Goal: Information Seeking & Learning: Learn about a topic

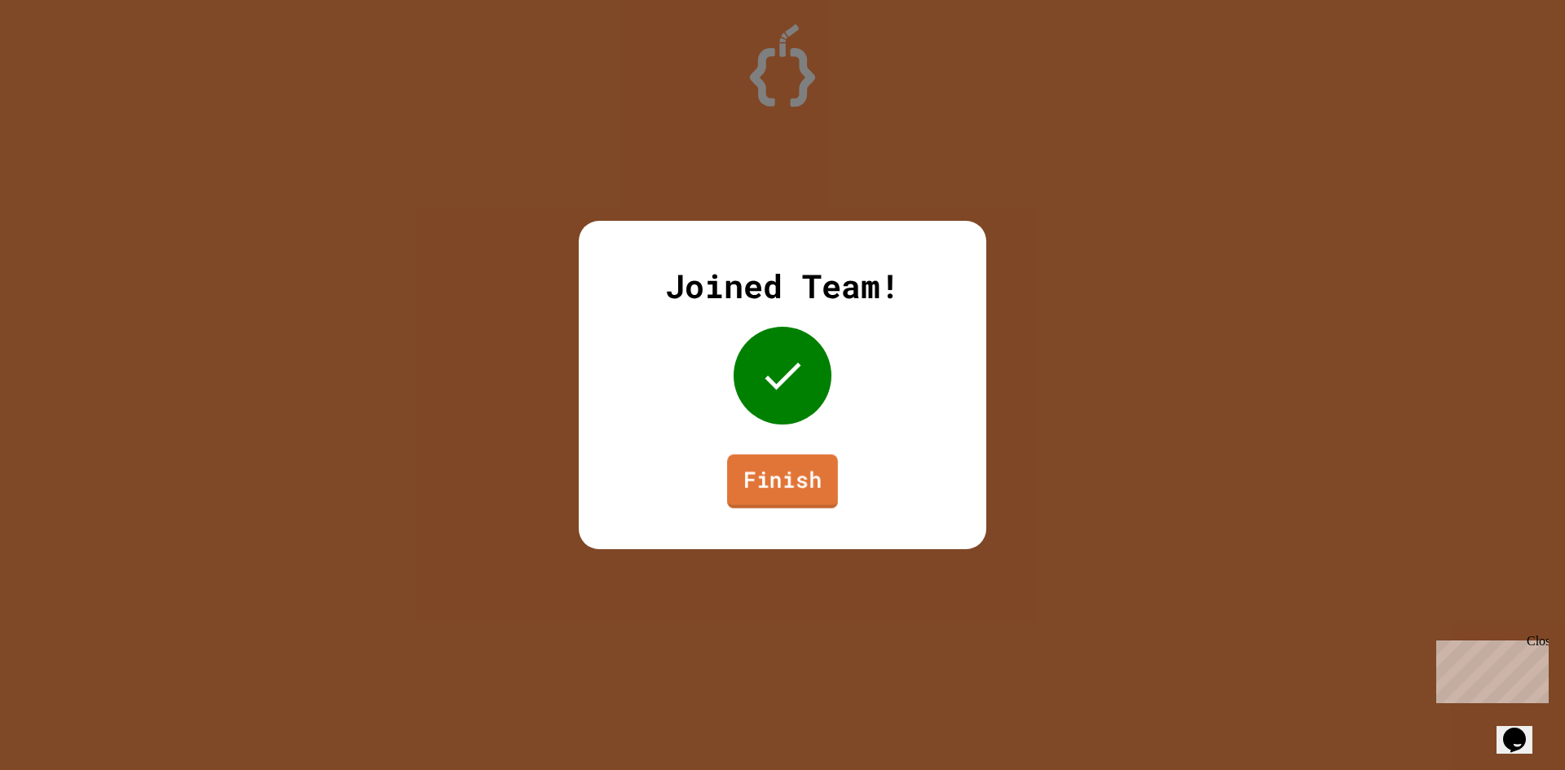
click at [813, 487] on link "Finish" at bounding box center [782, 482] width 111 height 54
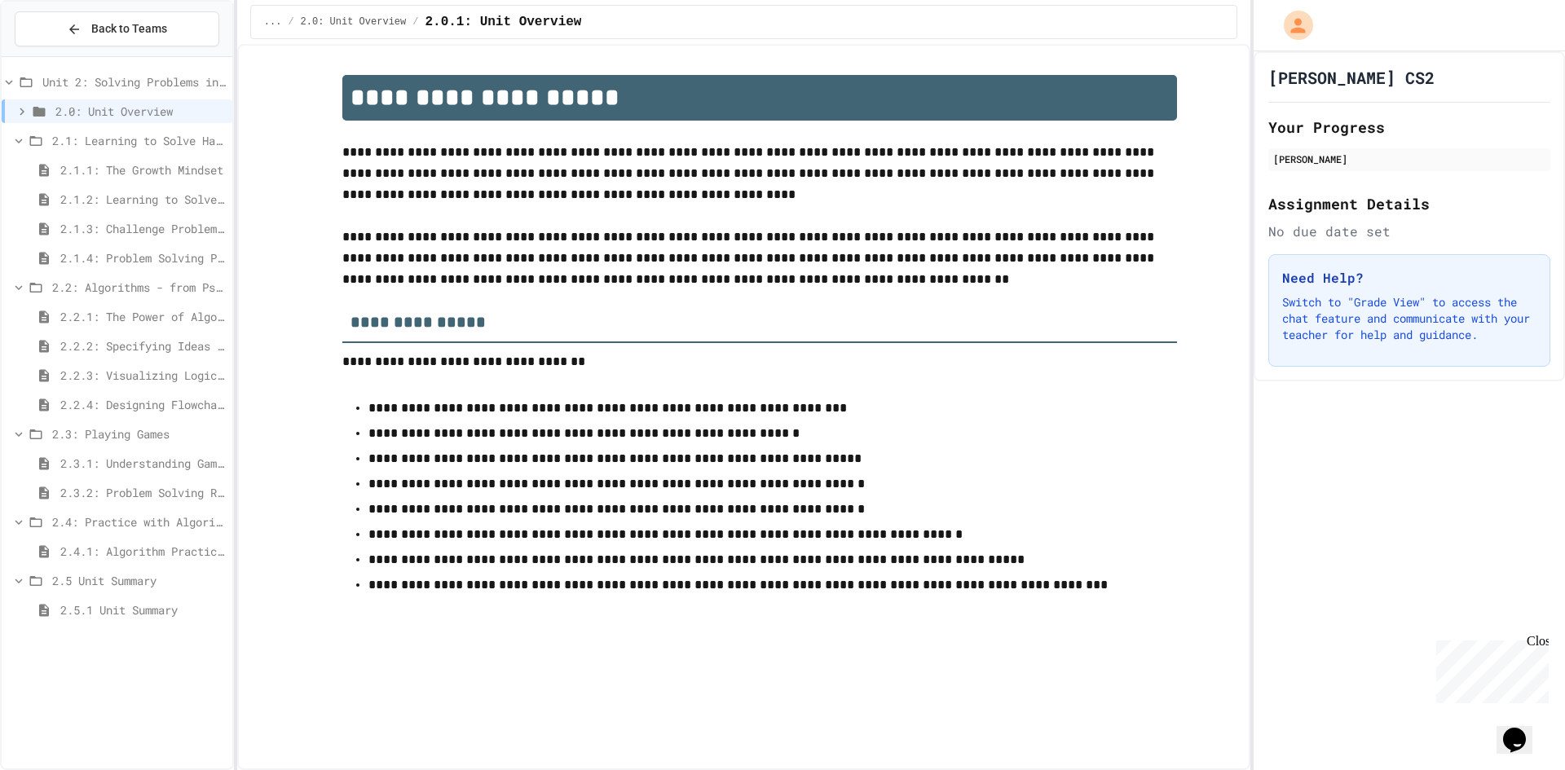
click at [139, 280] on span "2.2: Algorithms - from Pseudocode to Flowcharts" at bounding box center [139, 287] width 174 height 17
click at [151, 311] on span "2.3: Playing Games" at bounding box center [139, 316] width 174 height 17
click at [169, 276] on div "2.2: Algorithms - from Pseudocode to Flowcharts" at bounding box center [117, 287] width 231 height 24
click at [124, 340] on span "2.2.2: Specifying Ideas with Pseudocode" at bounding box center [142, 345] width 165 height 17
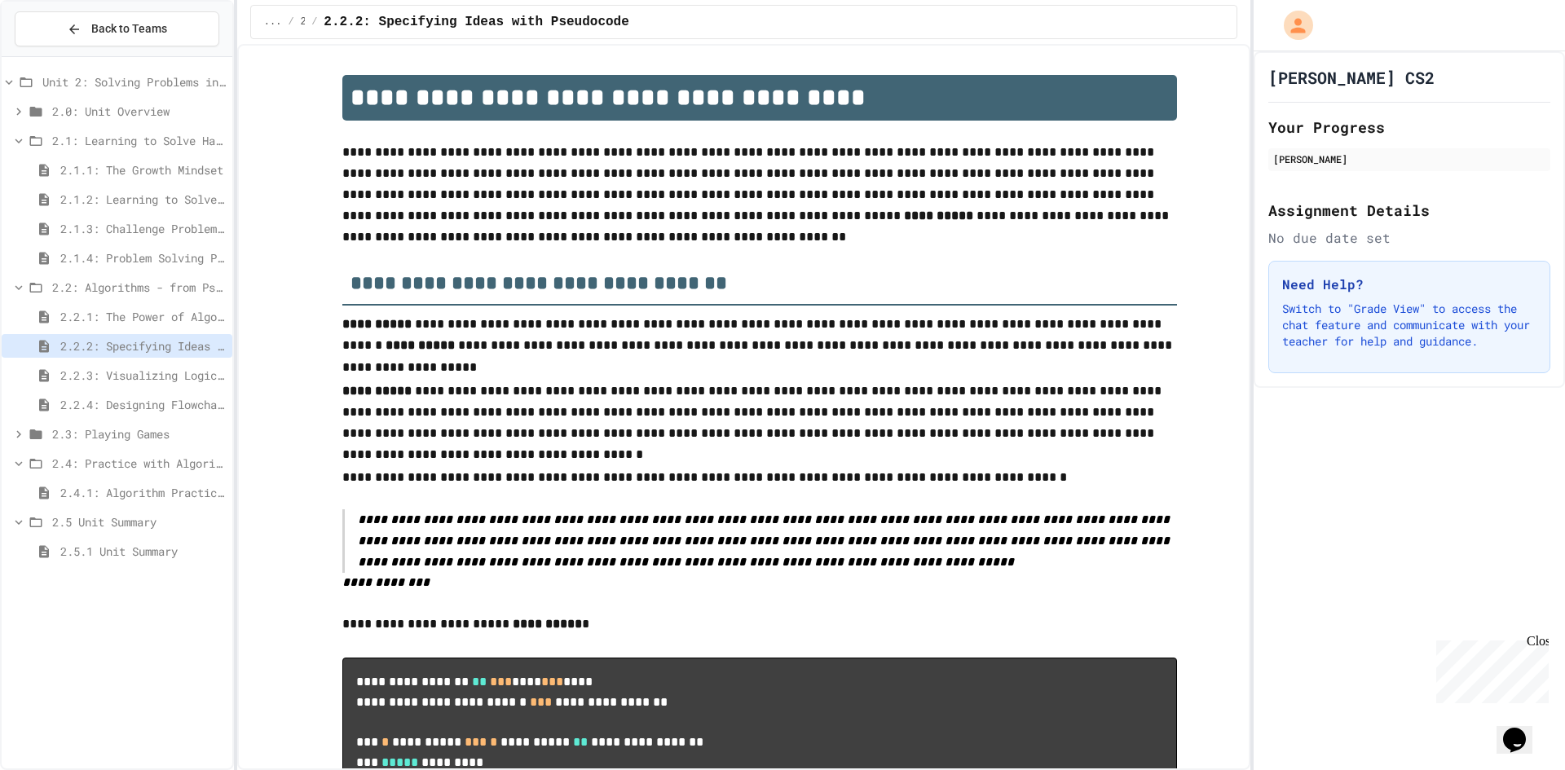
click at [132, 320] on span "2.2.1: The Power of Algorithms" at bounding box center [142, 316] width 165 height 17
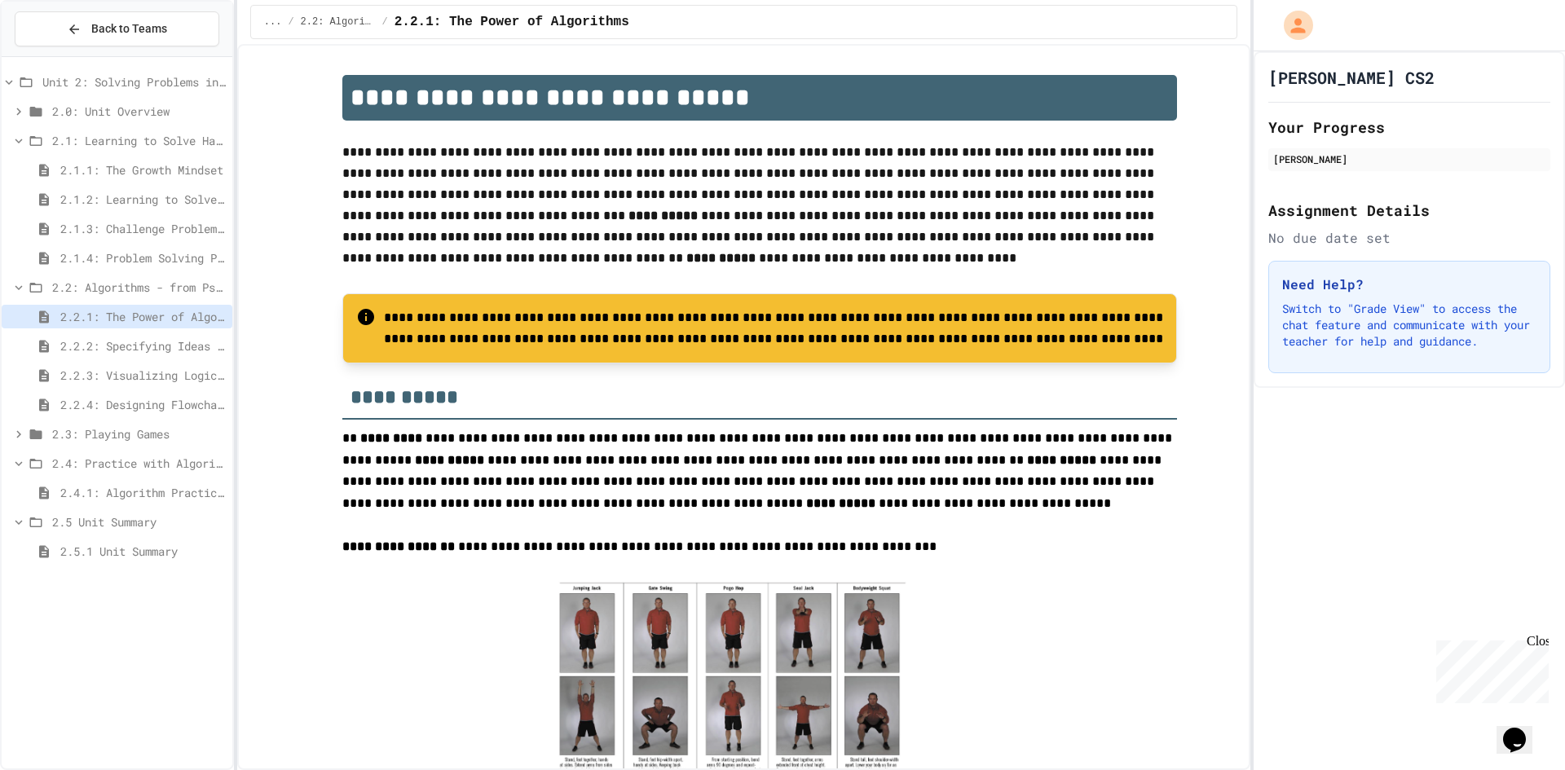
click at [137, 187] on div "2.1.2: Learning to Solve Hard Problems" at bounding box center [117, 199] width 231 height 24
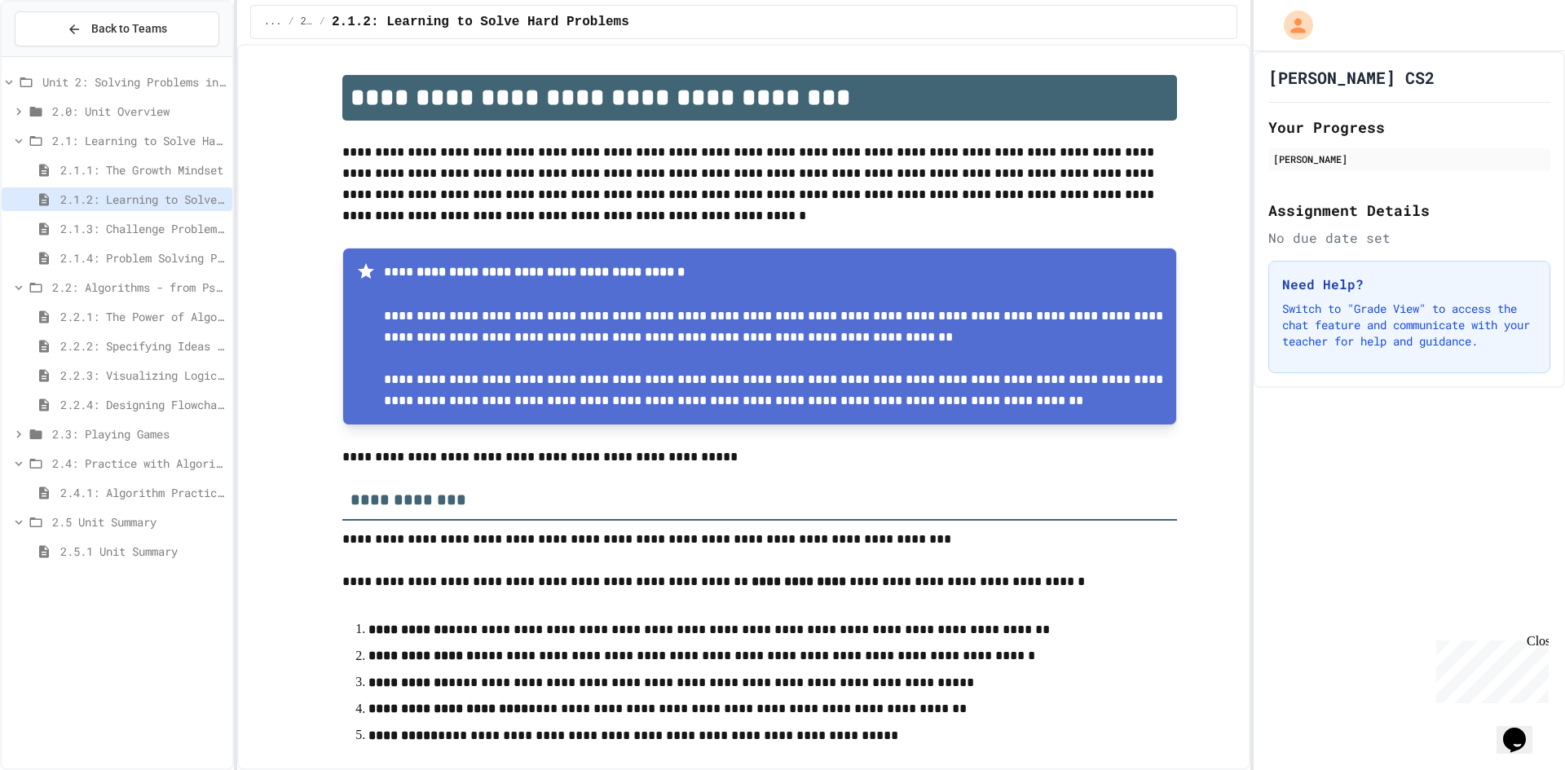
click at [127, 177] on div "2.1.1: The Growth Mindset" at bounding box center [117, 170] width 231 height 24
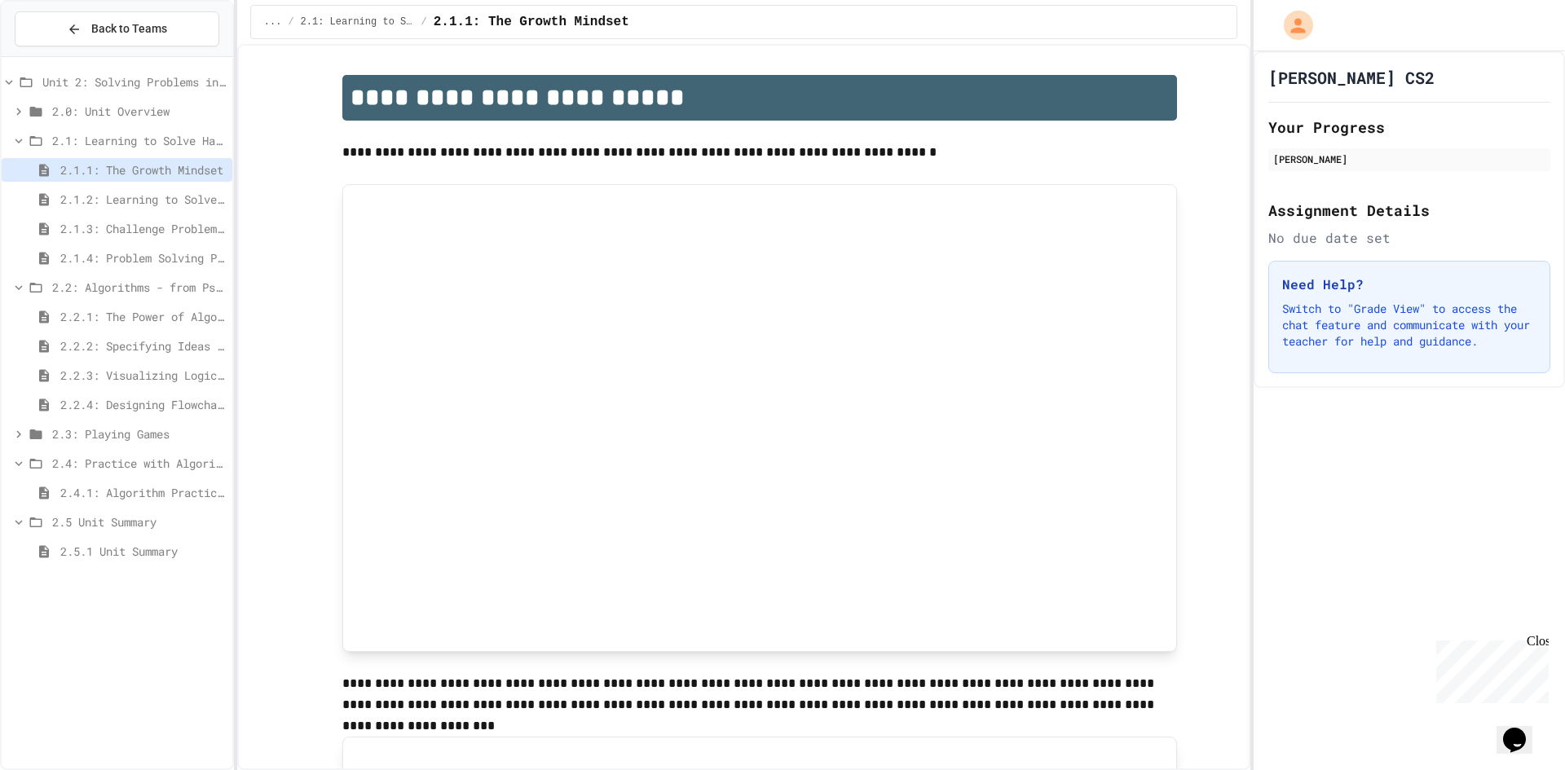
drag, startPoint x: 115, startPoint y: 232, endPoint x: 124, endPoint y: 214, distance: 20.8
click at [117, 224] on span "2.1.3: Challenge Problem - The Bridge" at bounding box center [142, 228] width 165 height 17
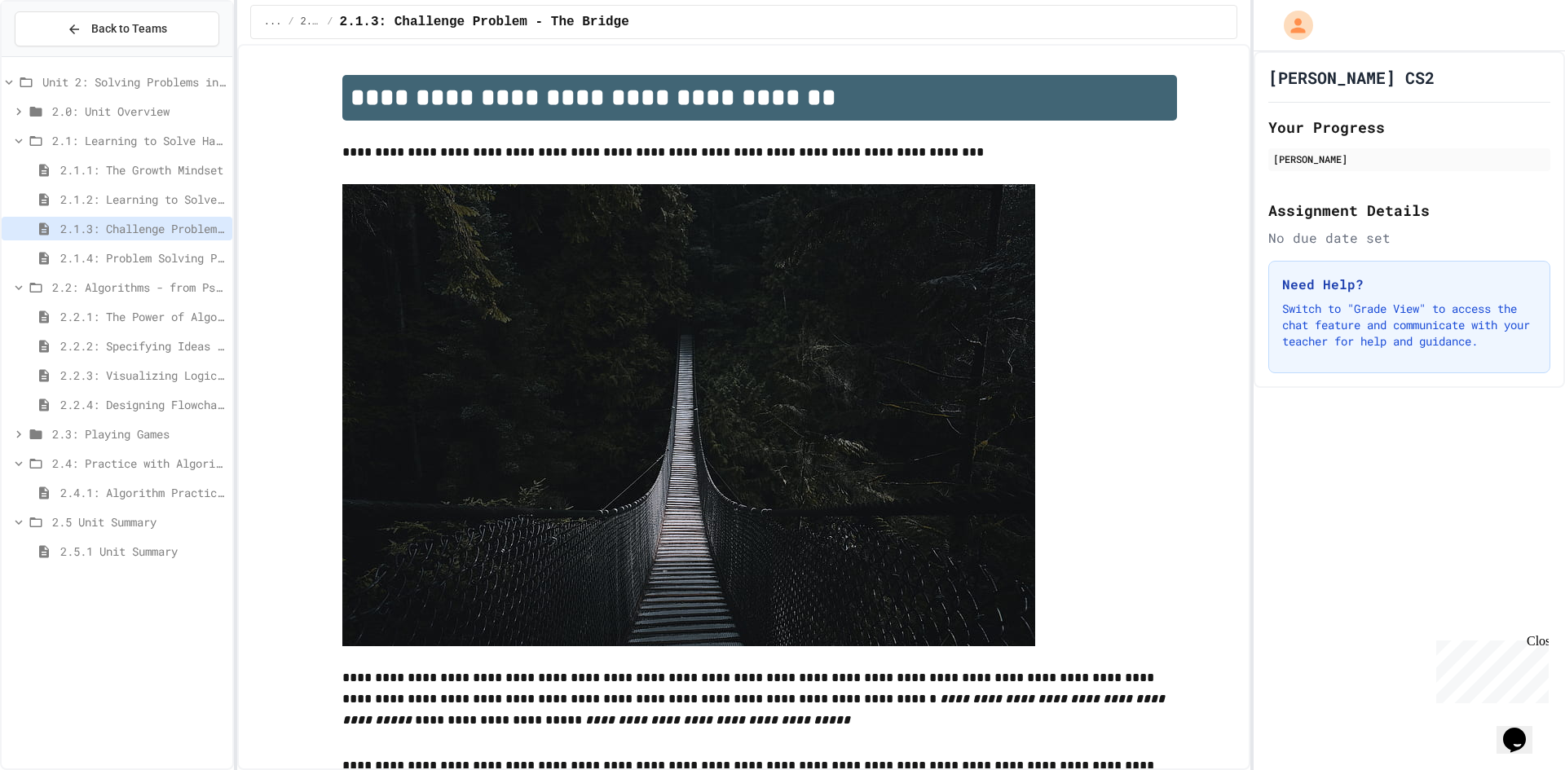
click at [140, 248] on div "2.1.4: Problem Solving Practice" at bounding box center [117, 258] width 231 height 24
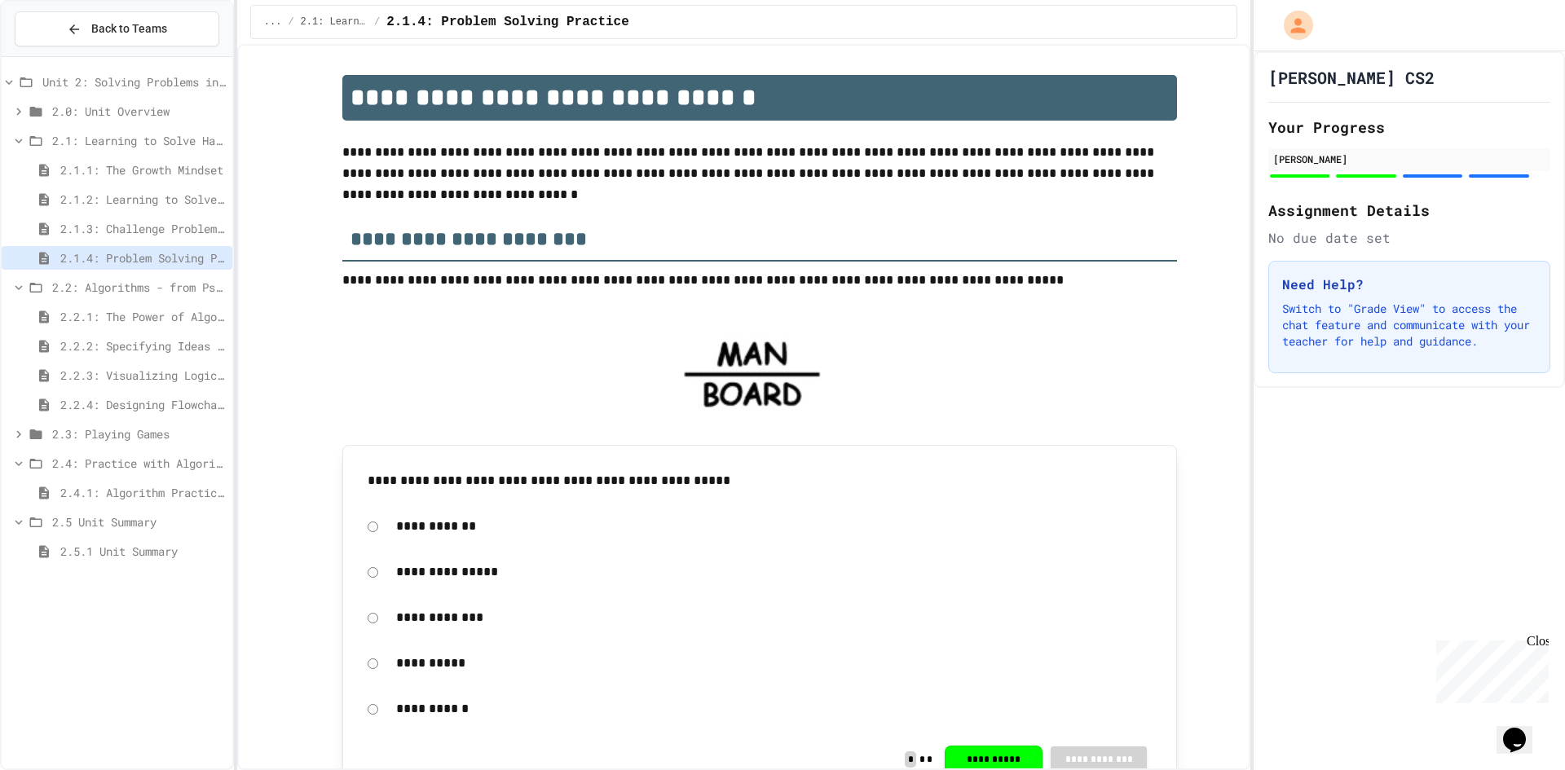
click at [140, 280] on span "2.2: Algorithms - from Pseudocode to Flowcharts" at bounding box center [139, 287] width 174 height 17
click at [134, 288] on span "2.2: Algorithms - from Pseudocode to Flowcharts" at bounding box center [139, 287] width 174 height 17
click at [142, 313] on span "2.2.1: The Power of Algorithms" at bounding box center [142, 316] width 165 height 17
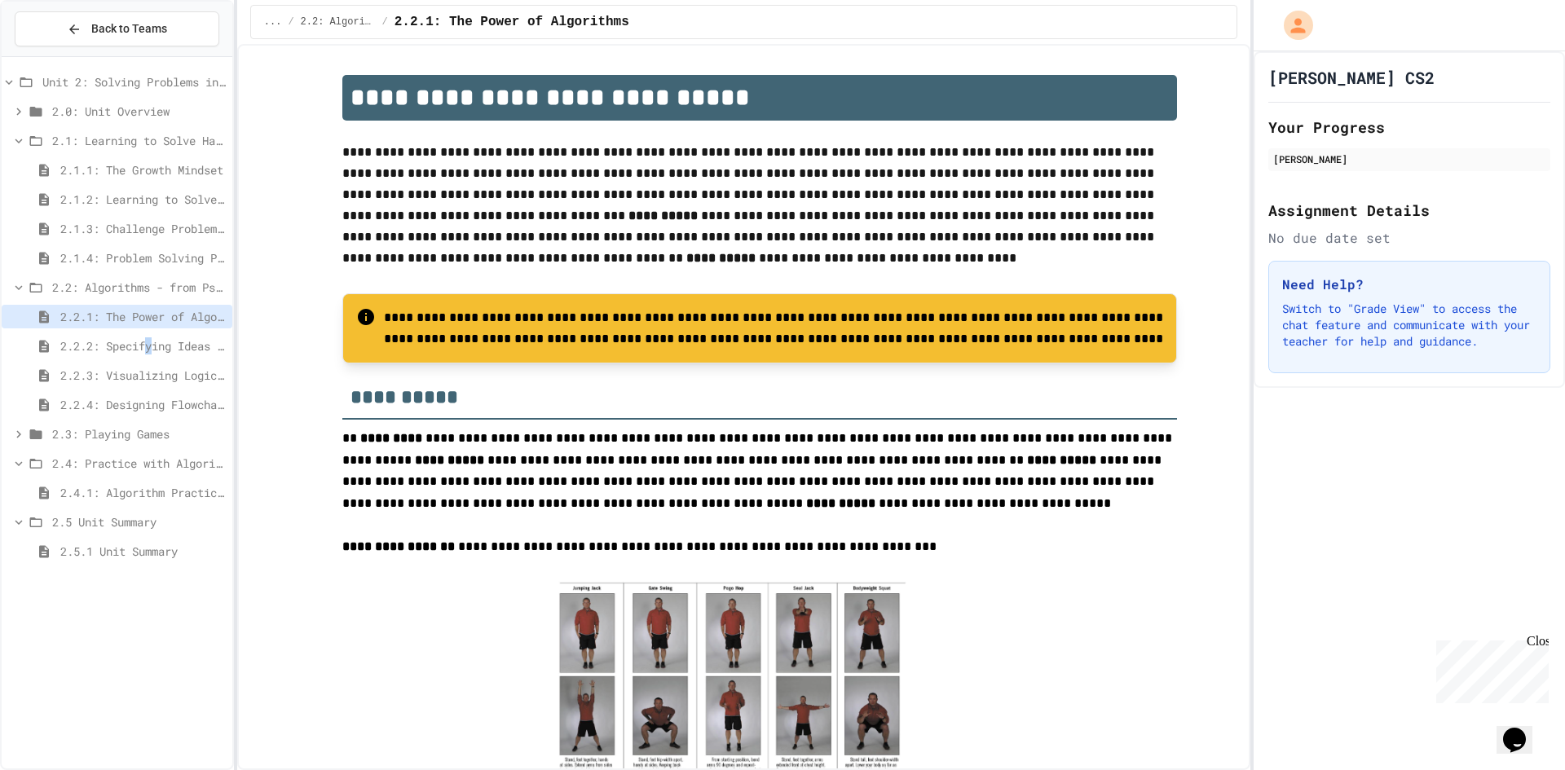
click at [154, 340] on span "2.2.2: Specifying Ideas with Pseudocode" at bounding box center [142, 345] width 165 height 17
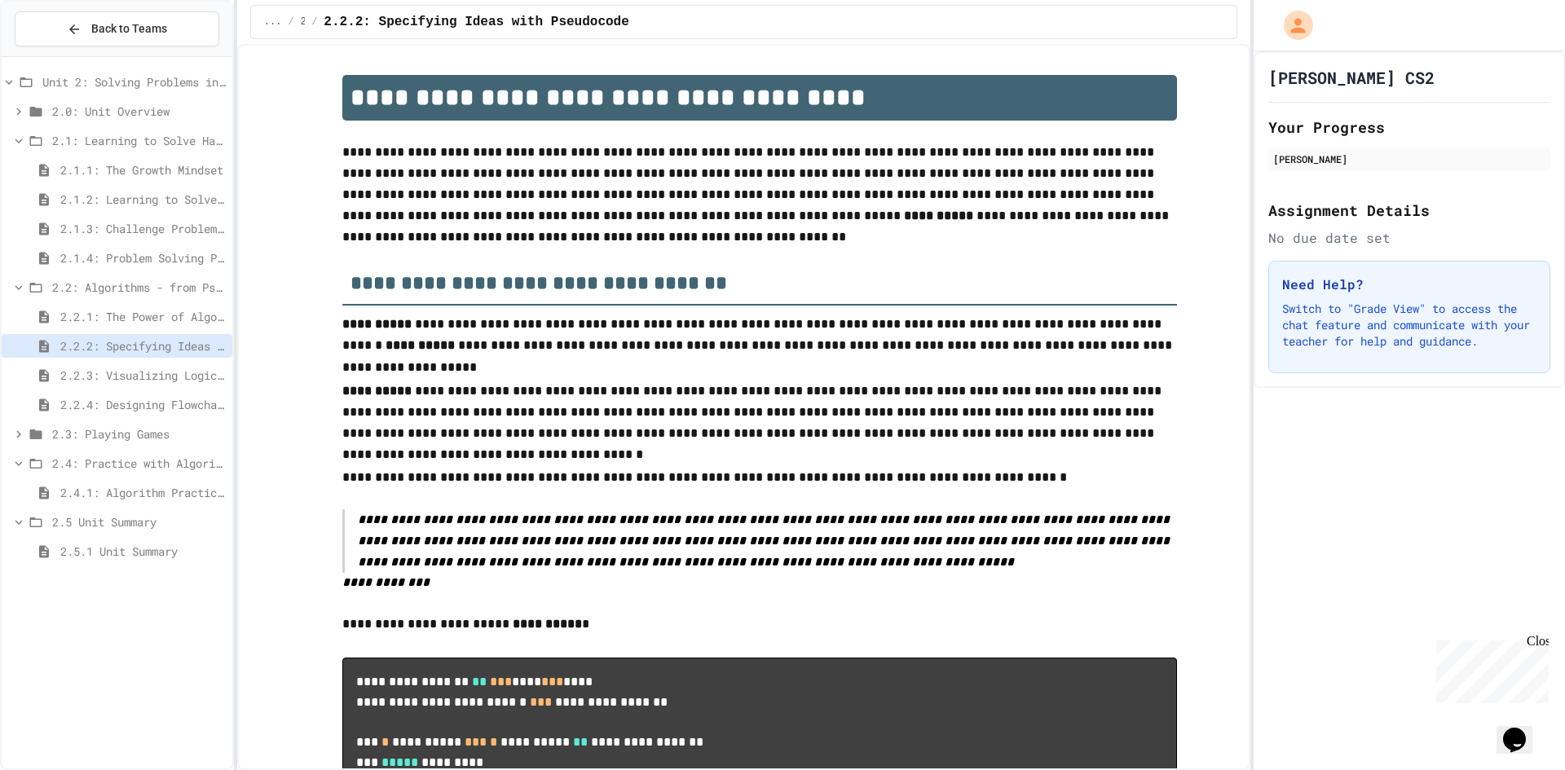
click at [174, 376] on span "2.2.3: Visualizing Logic with Flowcharts" at bounding box center [142, 375] width 165 height 17
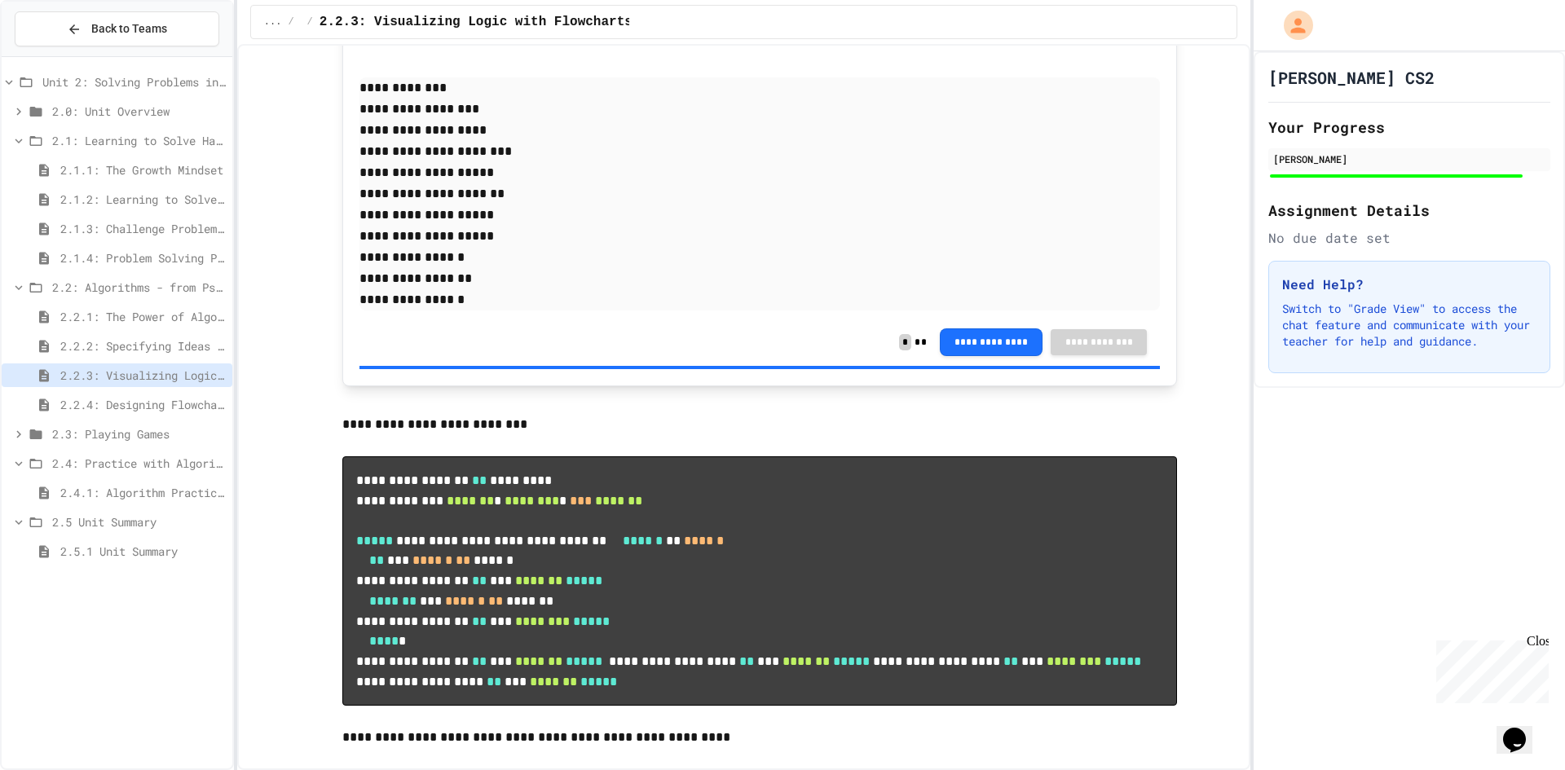
scroll to position [6847, 0]
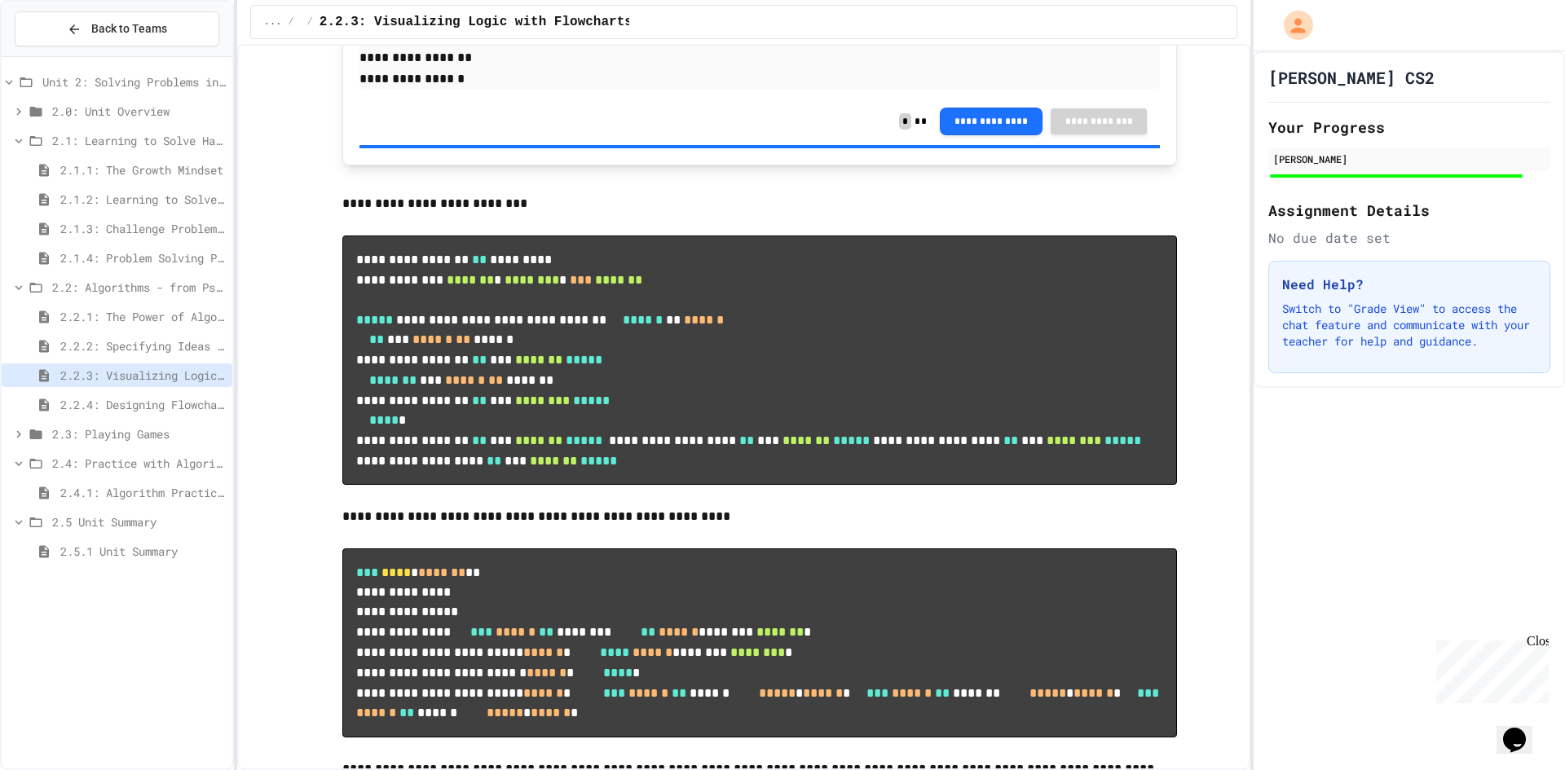
drag, startPoint x: 51, startPoint y: 0, endPoint x: 774, endPoint y: 306, distance: 786.0
click at [774, 193] on p at bounding box center [759, 182] width 835 height 21
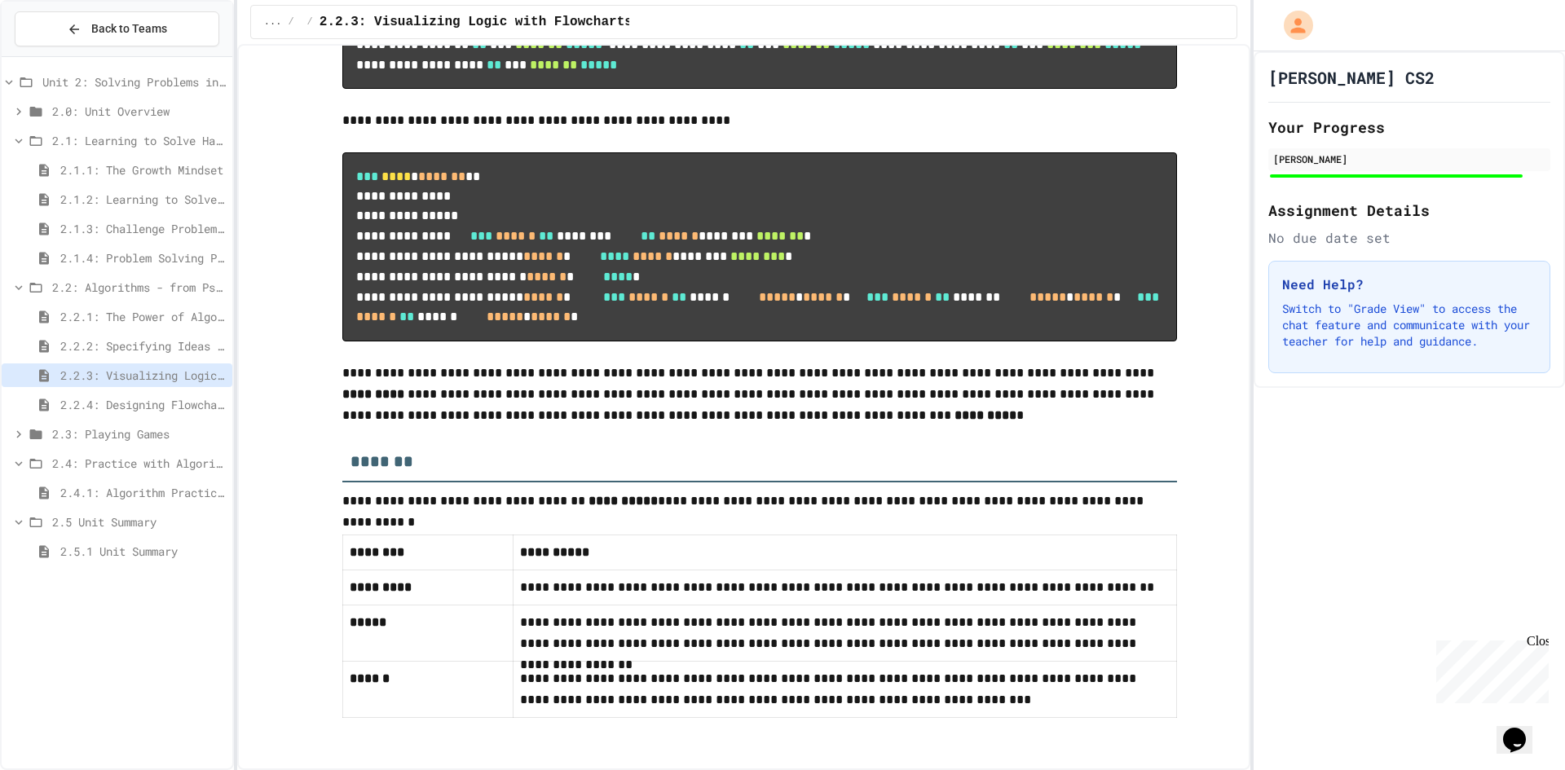
scroll to position [7703, 0]
drag, startPoint x: 184, startPoint y: 491, endPoint x: 192, endPoint y: 490, distance: 8.2
click at [192, 490] on span "2.4.1: Algorithm Practice Exercises" at bounding box center [142, 492] width 165 height 17
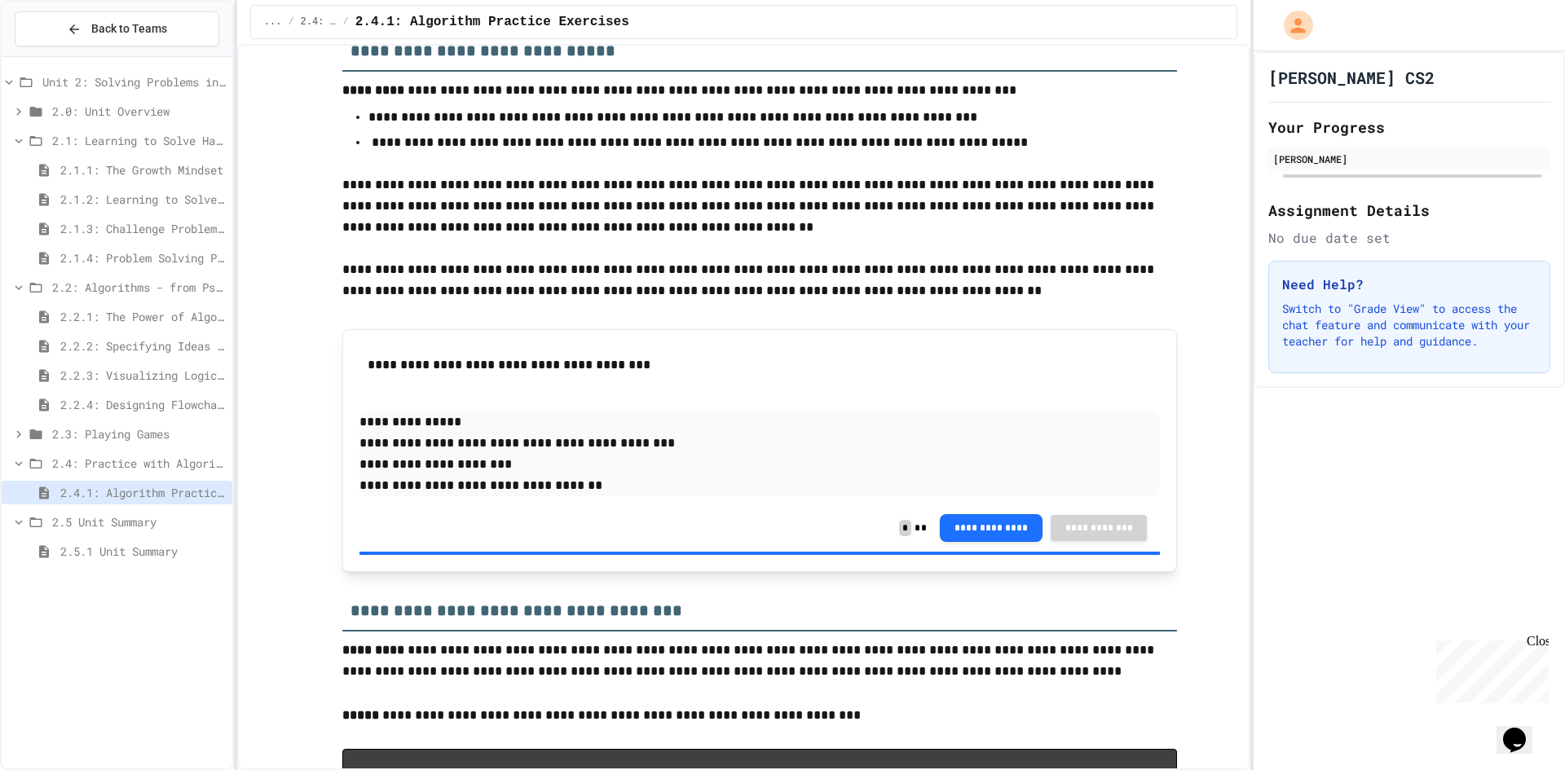
scroll to position [245, 0]
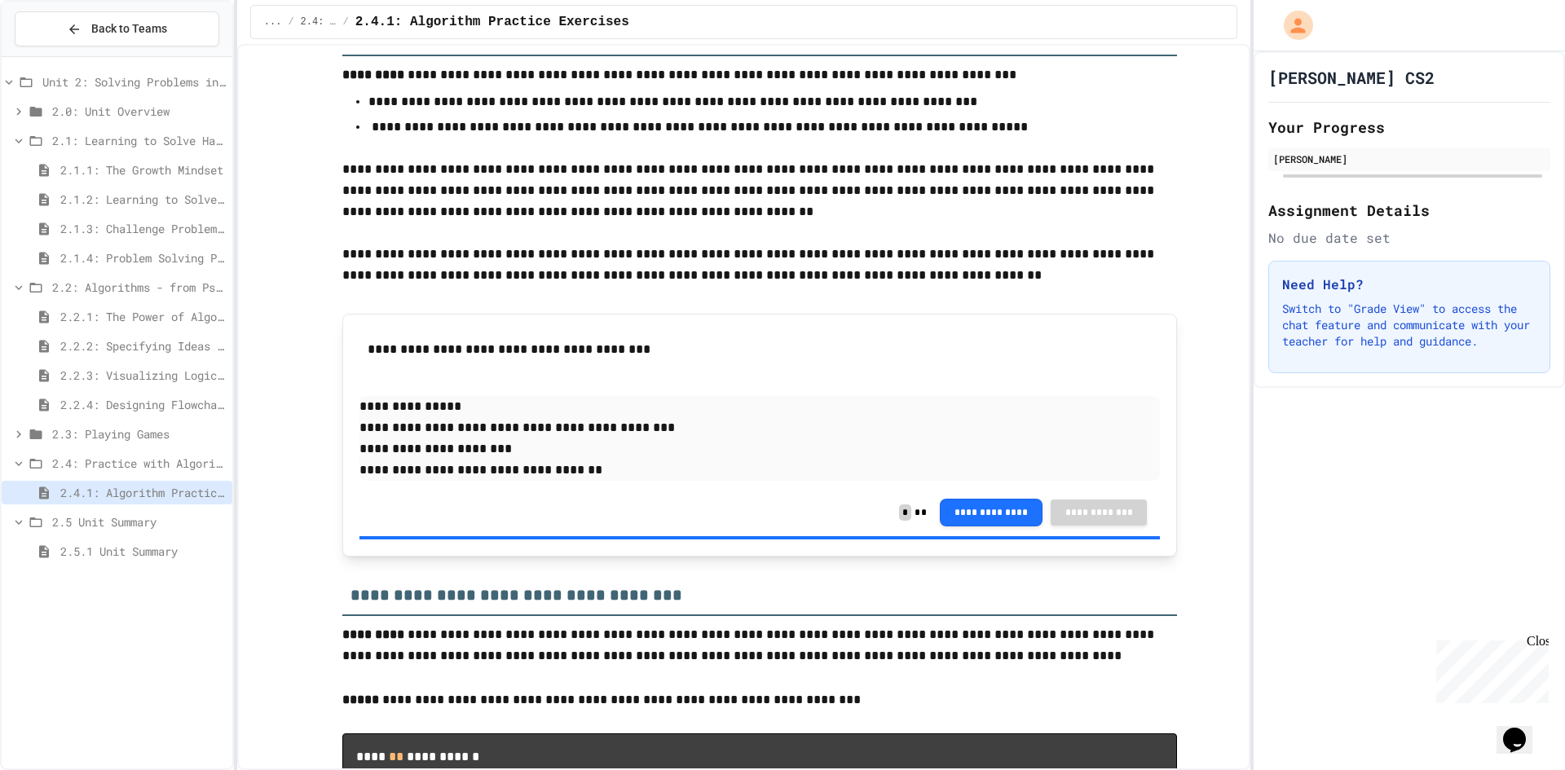
click at [104, 460] on span "2.4: Practice with Algorithms" at bounding box center [139, 463] width 174 height 17
click at [108, 440] on span "2.3: Playing Games" at bounding box center [139, 433] width 174 height 17
click at [108, 494] on span "2.3.2: Problem Solving Reflection" at bounding box center [142, 492] width 165 height 17
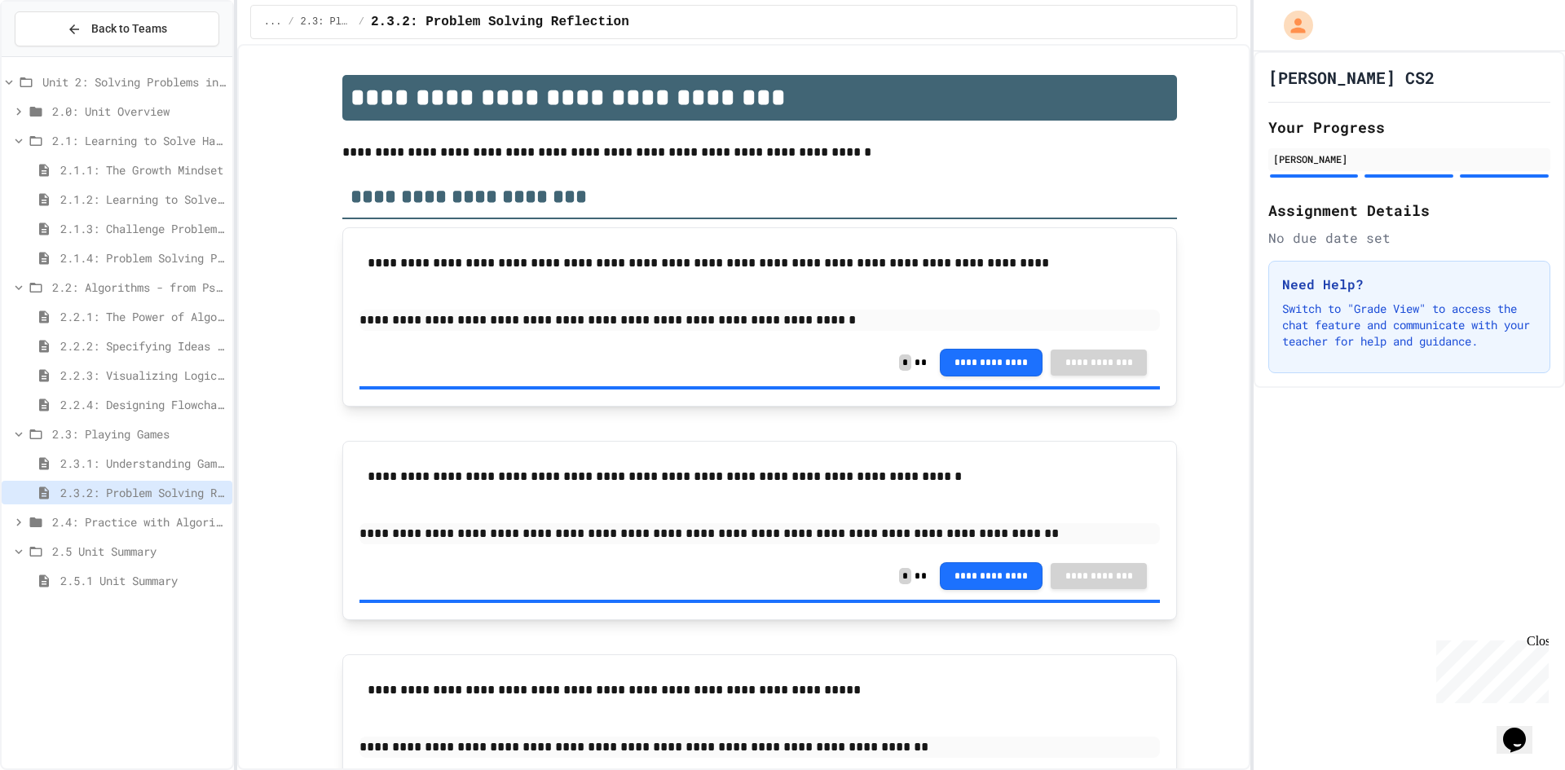
click at [118, 459] on span "2.3.1: Understanding Games with Flowcharts" at bounding box center [142, 463] width 165 height 17
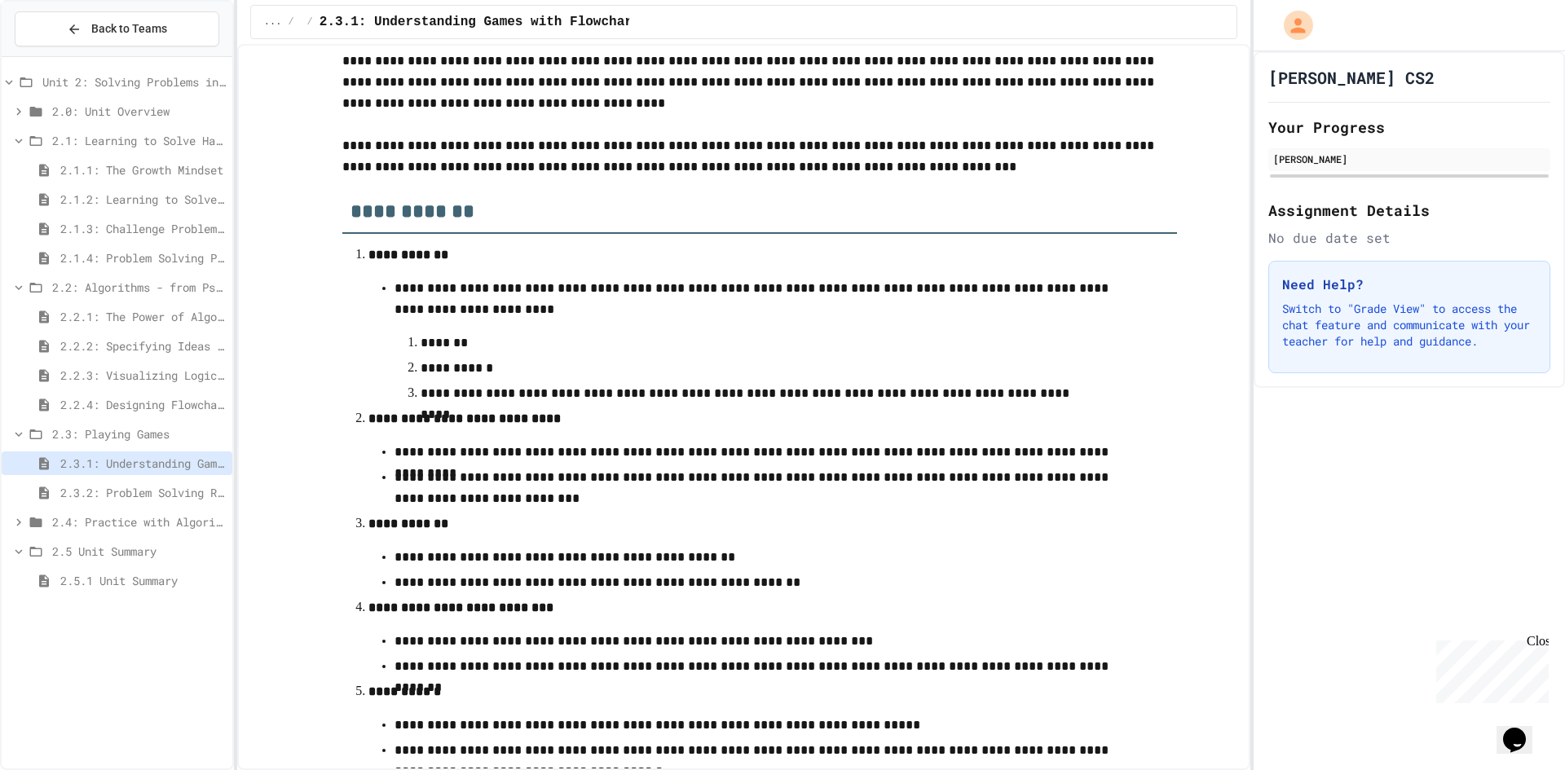
scroll to position [7, 0]
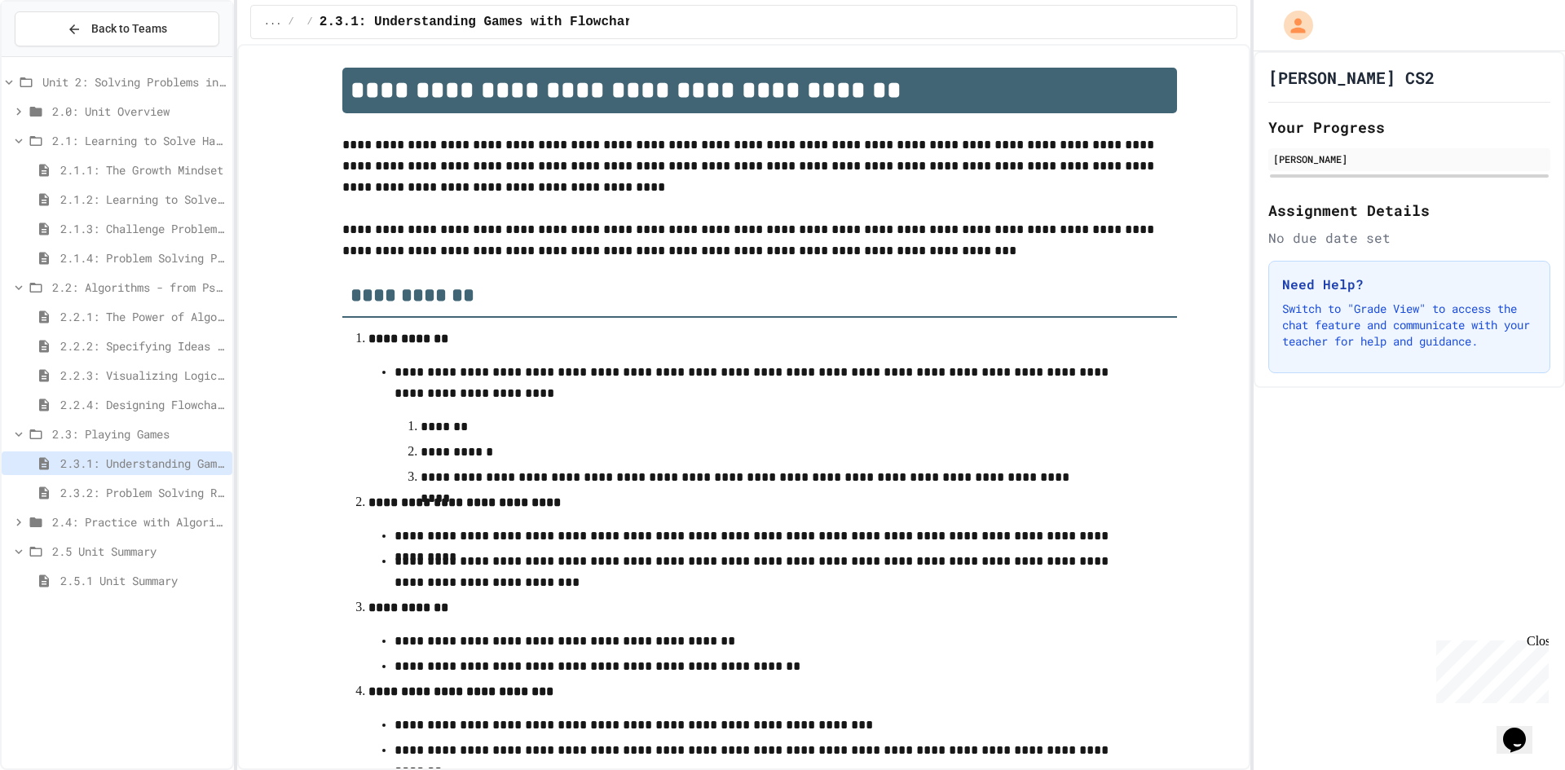
click at [102, 287] on span "2.2: Algorithms - from Pseudocode to Flowcharts" at bounding box center [139, 287] width 174 height 17
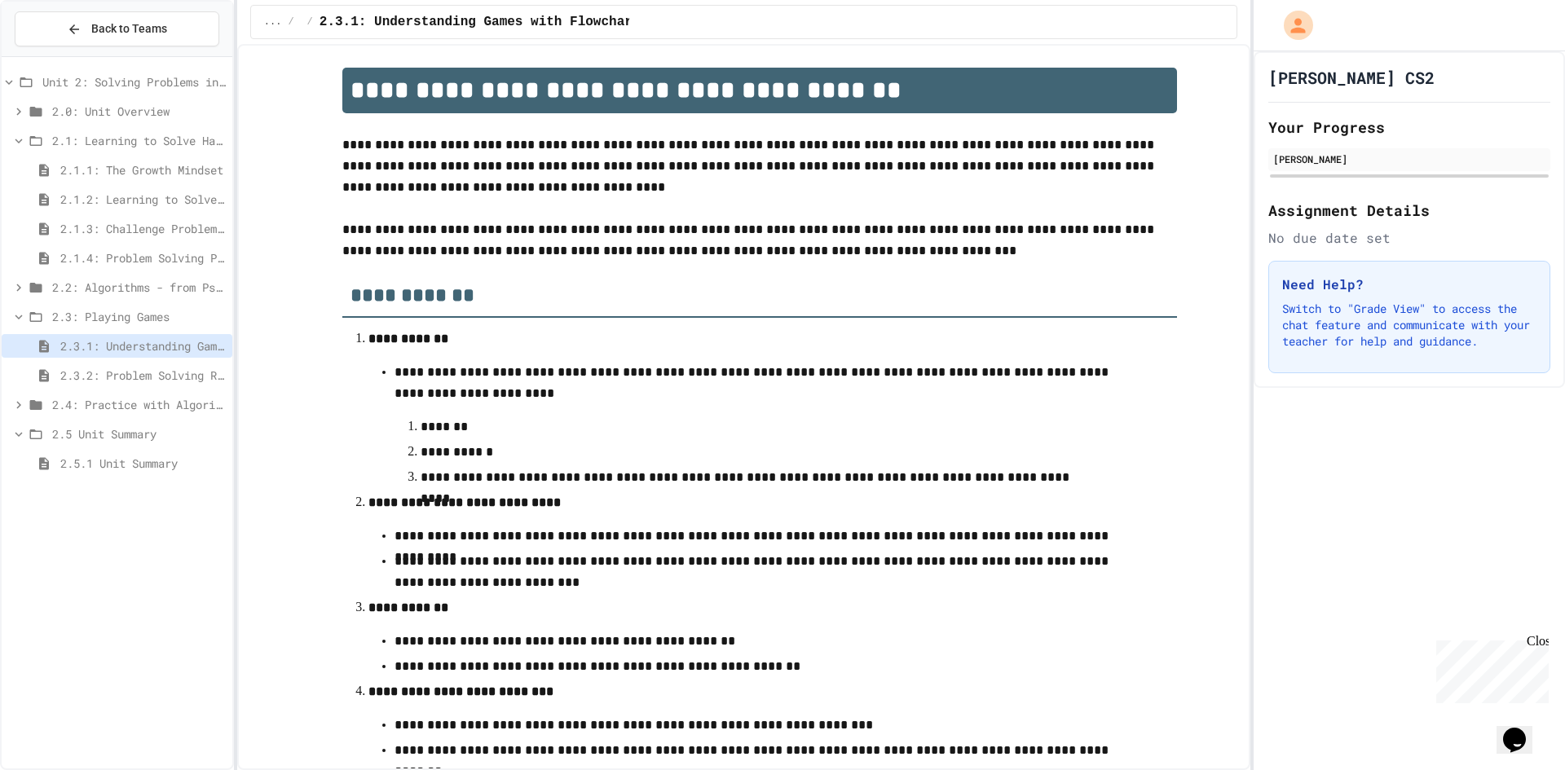
click at [104, 292] on span "2.2: Algorithms - from Pseudocode to Flowcharts" at bounding box center [139, 287] width 174 height 17
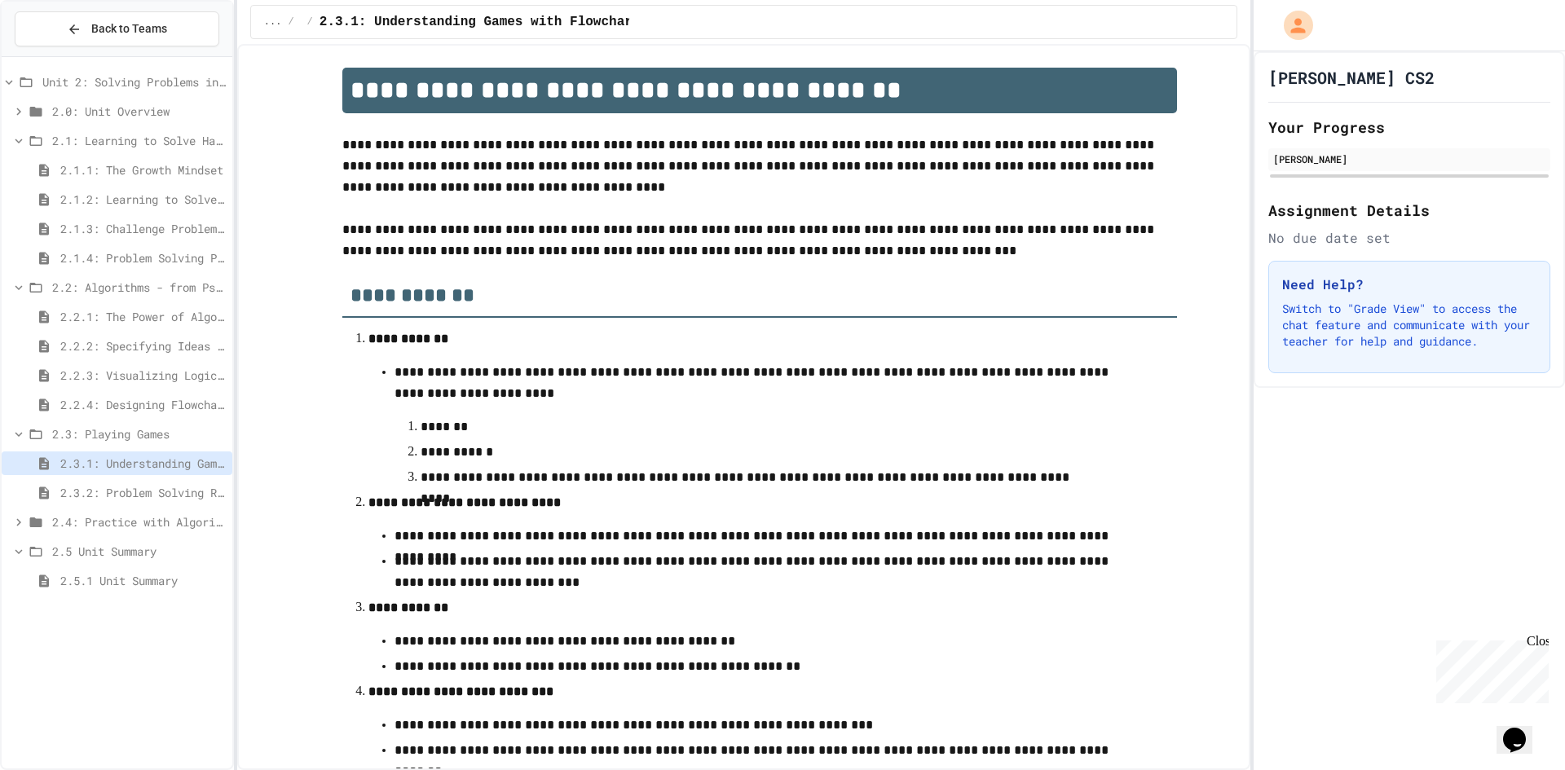
drag, startPoint x: 131, startPoint y: 313, endPoint x: 130, endPoint y: 321, distance: 8.2
click at [130, 321] on span "2.2.1: The Power of Algorithms" at bounding box center [142, 316] width 165 height 17
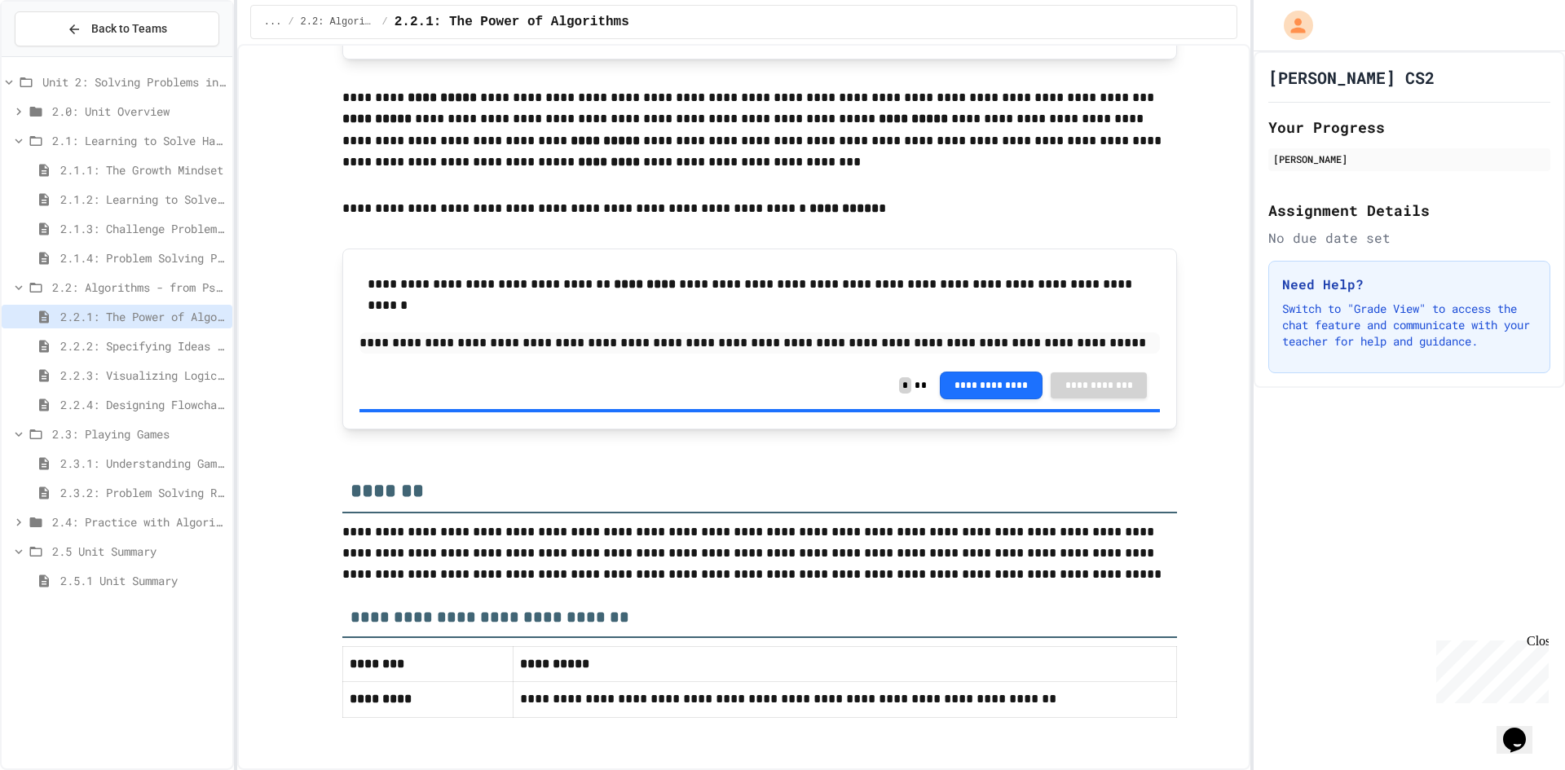
scroll to position [3126, 0]
click at [153, 333] on div "2.2.1: The Power of Algorithms" at bounding box center [117, 319] width 231 height 29
click at [145, 452] on div "2.3.1: Understanding Games with Flowcharts" at bounding box center [117, 464] width 231 height 24
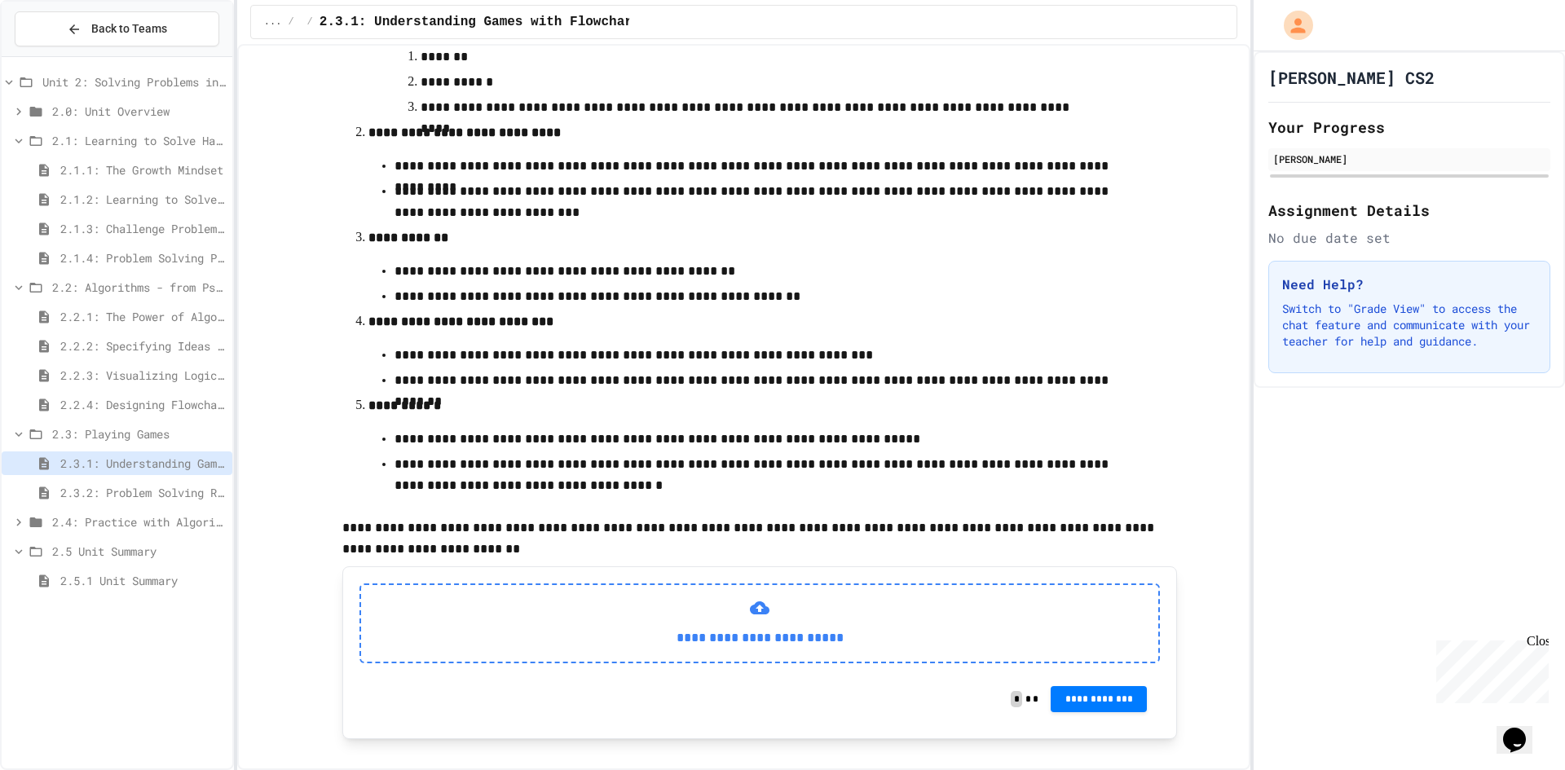
scroll to position [415, 0]
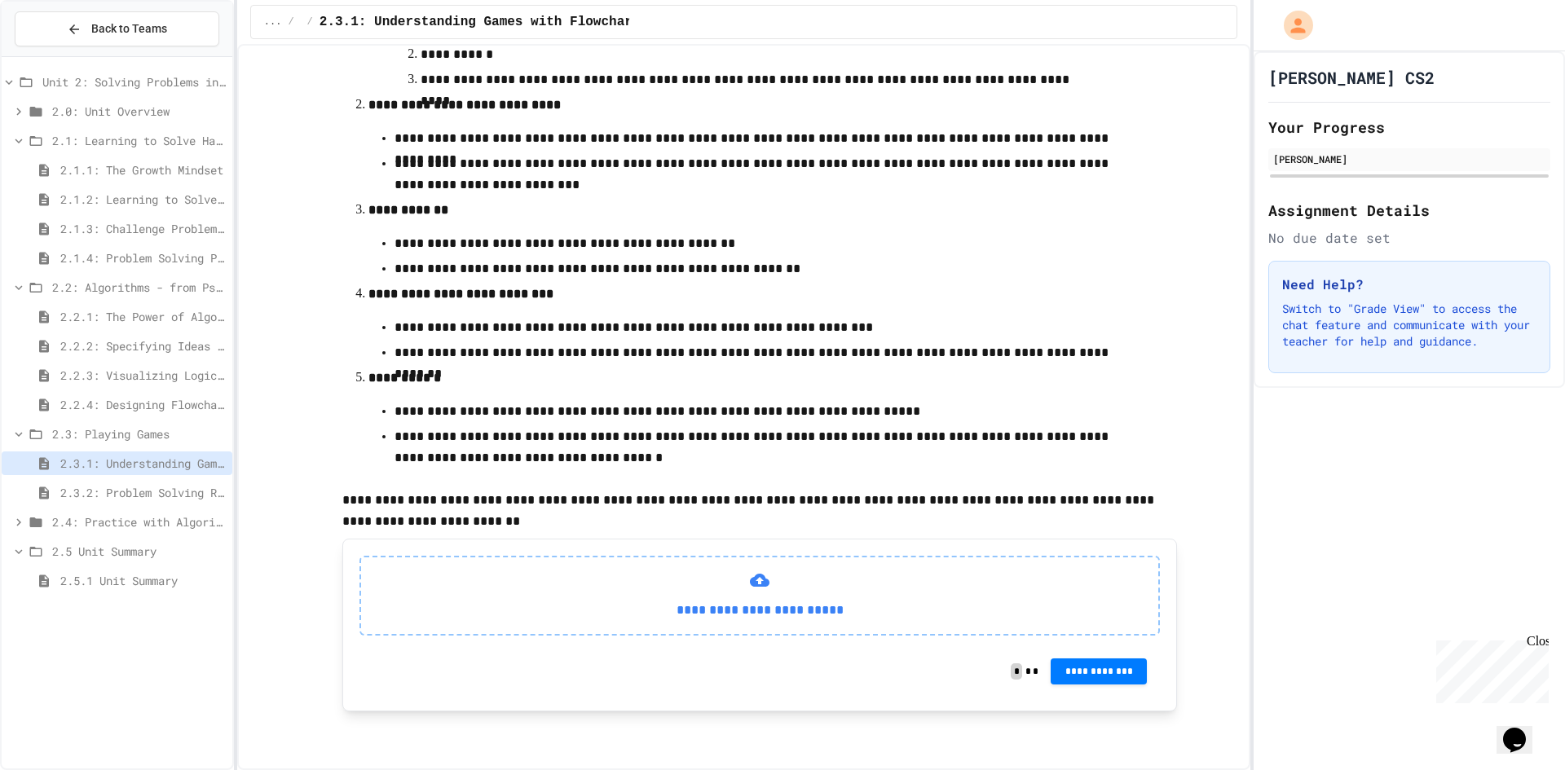
click at [166, 375] on span "2.2.3: Visualizing Logic with Flowcharts" at bounding box center [142, 375] width 165 height 17
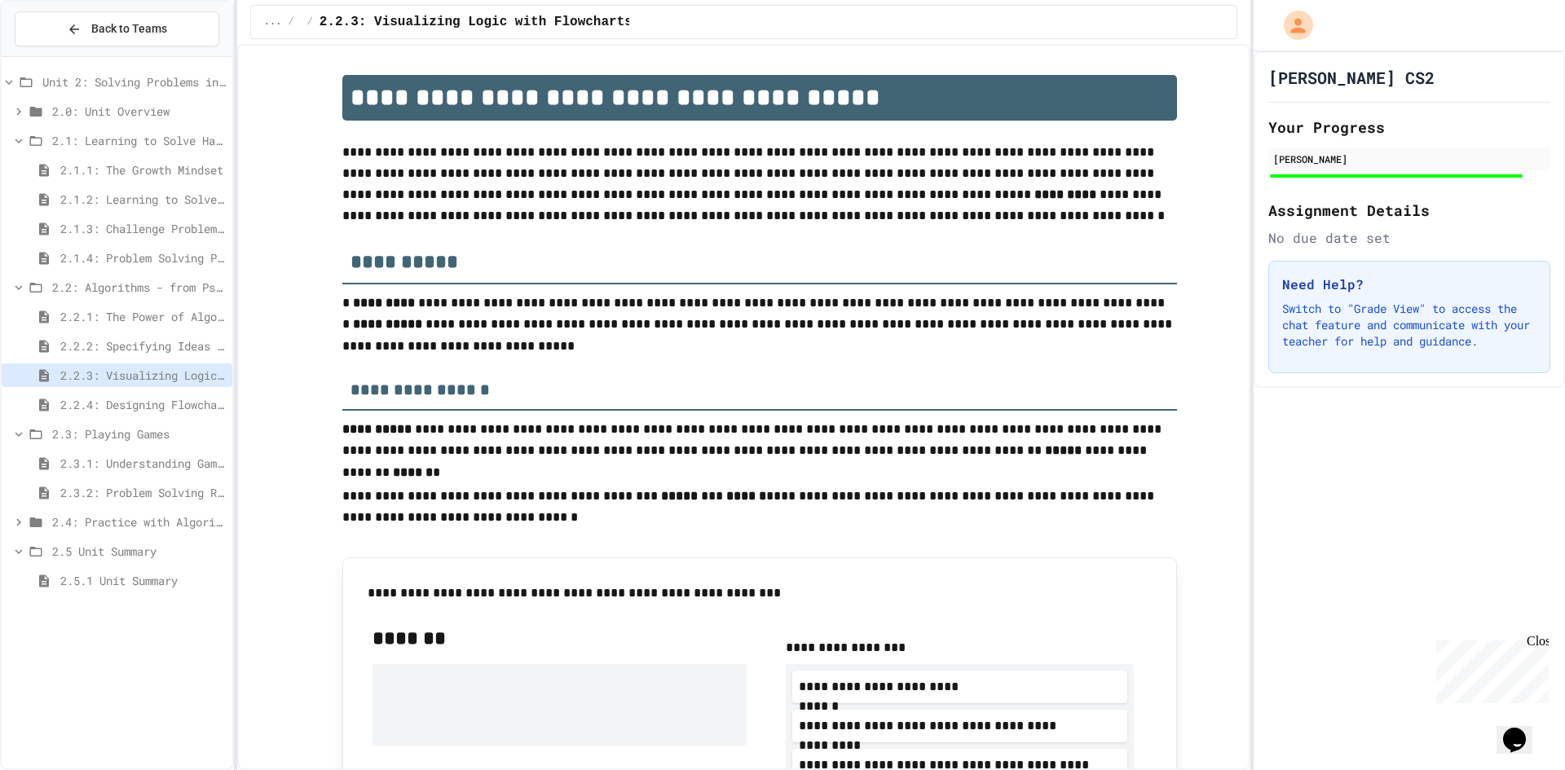
click at [169, 351] on span "2.2.2: Specifying Ideas with Pseudocode" at bounding box center [142, 345] width 165 height 17
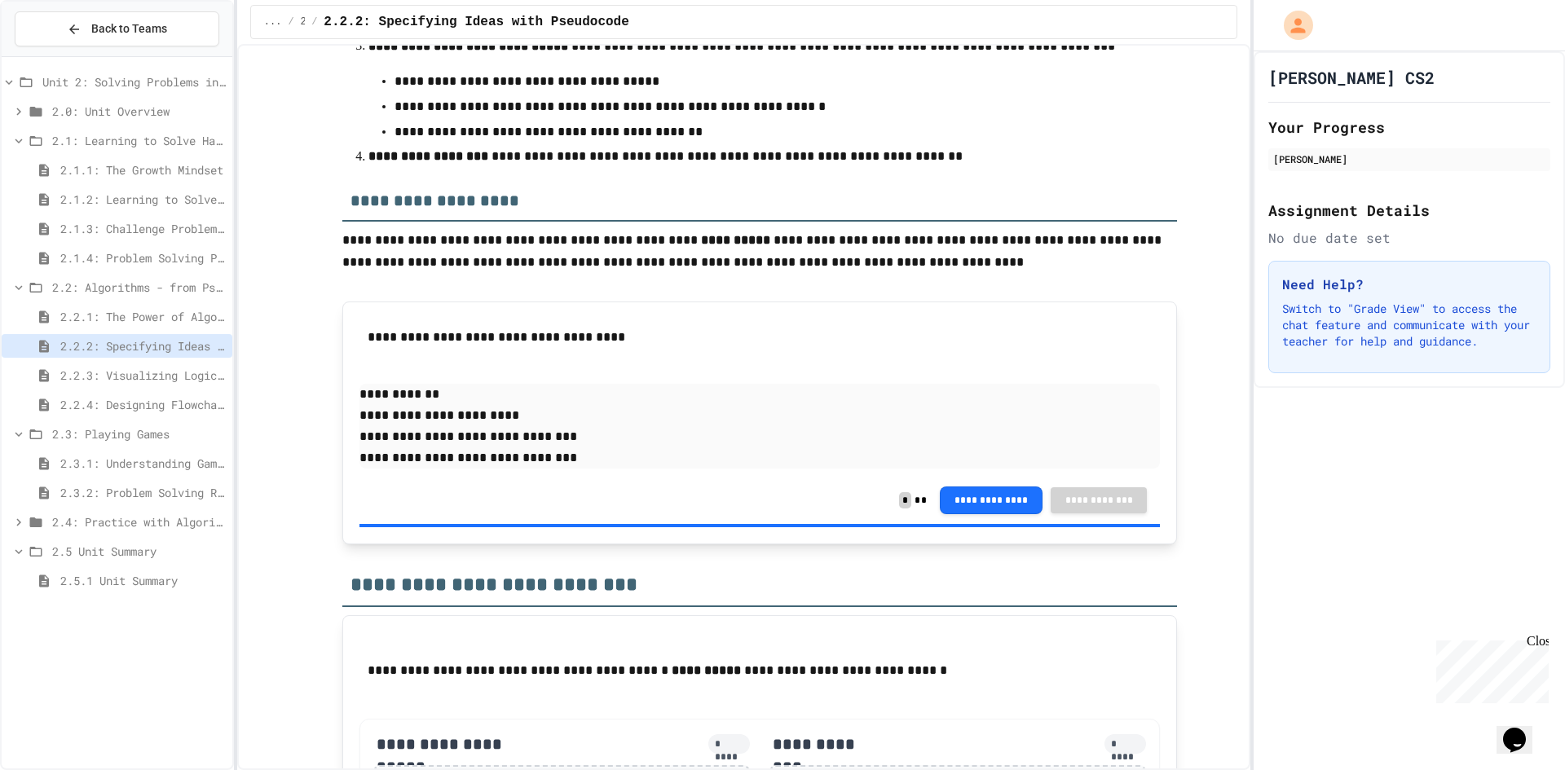
scroll to position [2364, 0]
